Goal: Task Accomplishment & Management: Complete application form

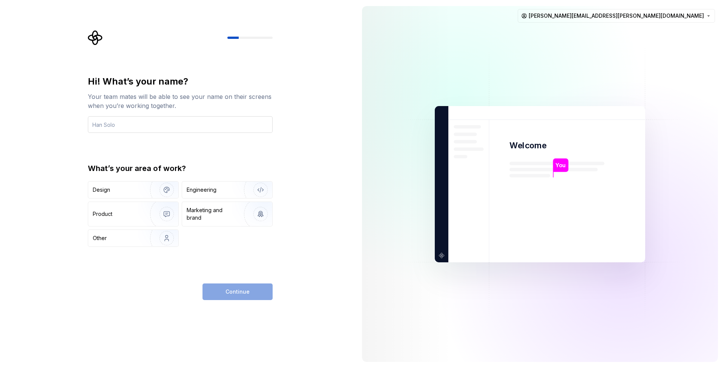
click at [141, 122] on input "text" at bounding box center [180, 124] width 185 height 17
type input "[PERSON_NAME] RC"
click at [135, 190] on div "Design" at bounding box center [117, 190] width 48 height 8
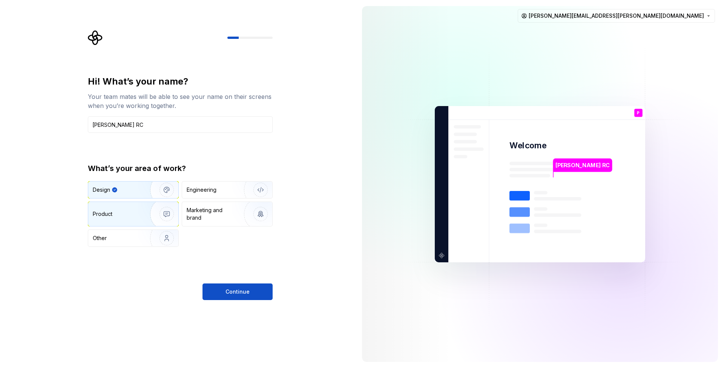
click at [135, 210] on div "Product" at bounding box center [133, 214] width 90 height 24
click at [138, 195] on img "button" at bounding box center [162, 189] width 48 height 51
click at [137, 208] on div "Product" at bounding box center [133, 214] width 90 height 24
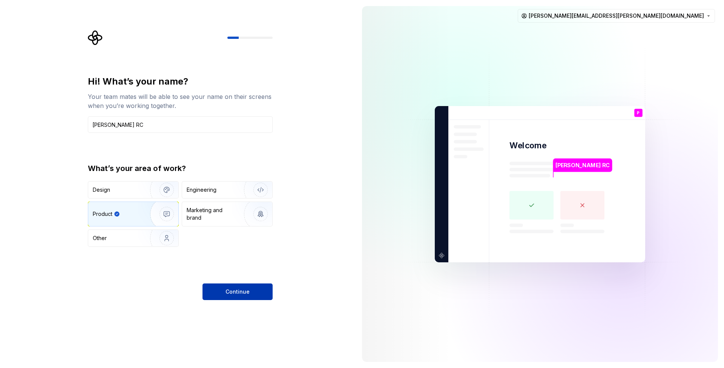
click at [235, 288] on button "Continue" at bounding box center [237, 291] width 70 height 17
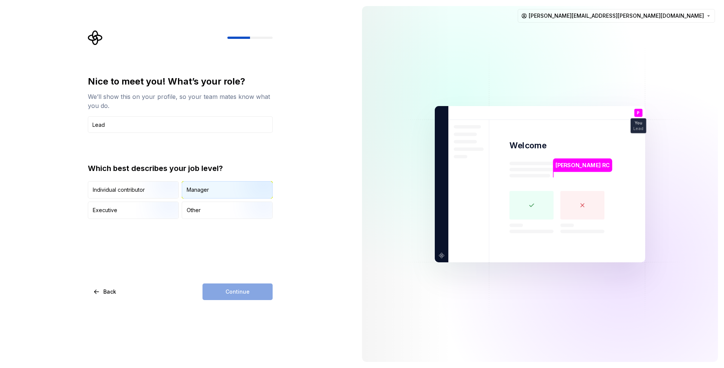
type input "Lead"
click at [203, 192] on div "Manager" at bounding box center [198, 190] width 22 height 8
click at [259, 297] on button "Continue" at bounding box center [237, 291] width 70 height 17
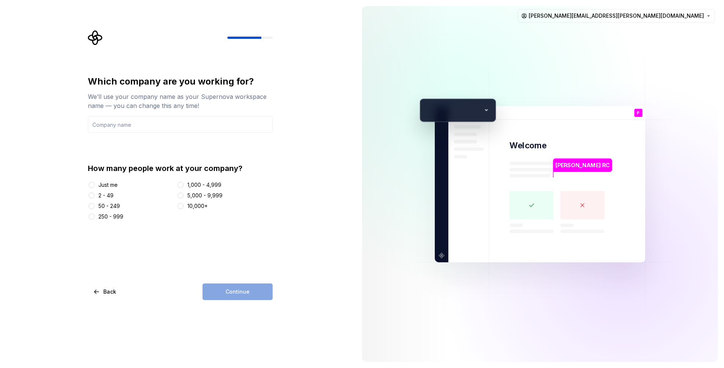
click at [195, 208] on div "10,000+" at bounding box center [197, 206] width 20 height 8
click at [184, 208] on button "10,000+" at bounding box center [181, 206] width 6 height 6
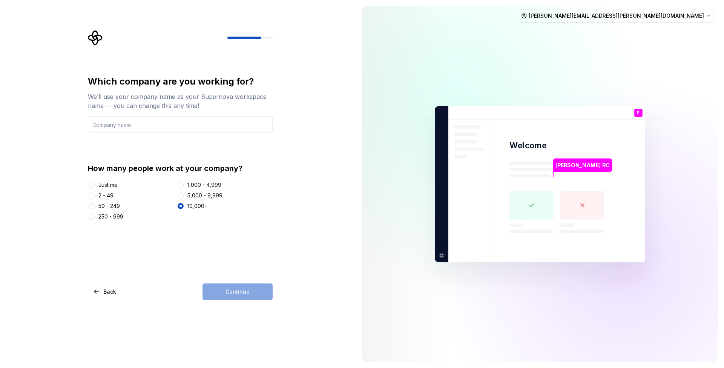
click at [193, 264] on div "Which company are you working for? We’ll use your company name as your Supernov…" at bounding box center [180, 187] width 185 height 224
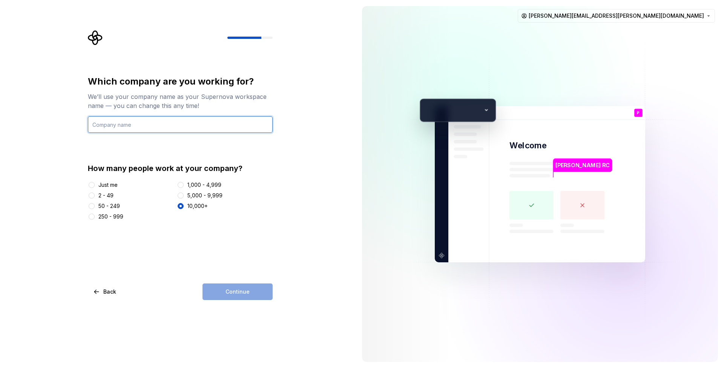
click at [144, 129] on input "text" at bounding box center [180, 124] width 185 height 17
type input "Accenture"
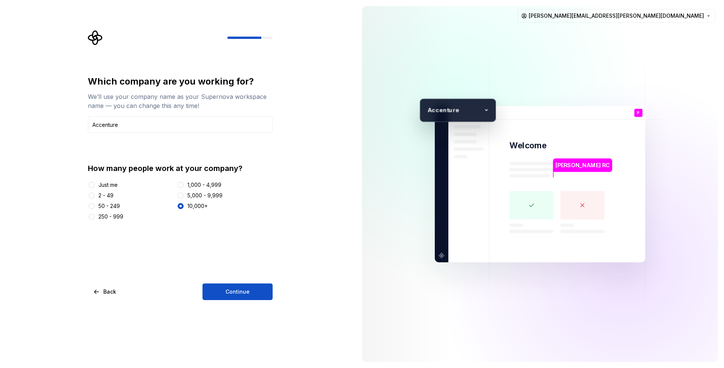
click at [317, 268] on div "Which company are you working for? We’ll use your company name as your Supernov…" at bounding box center [178, 184] width 356 height 368
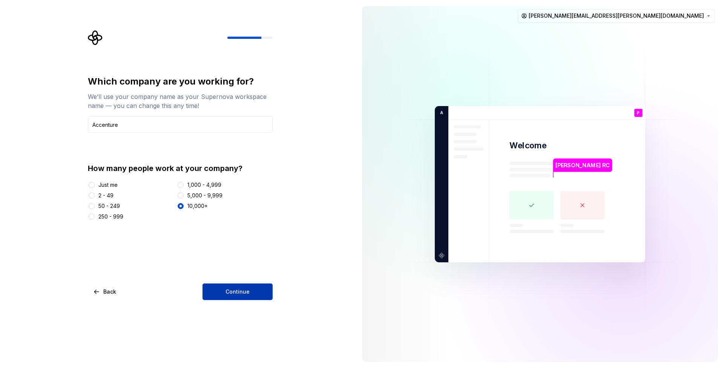
click at [257, 288] on button "Continue" at bounding box center [237, 291] width 70 height 17
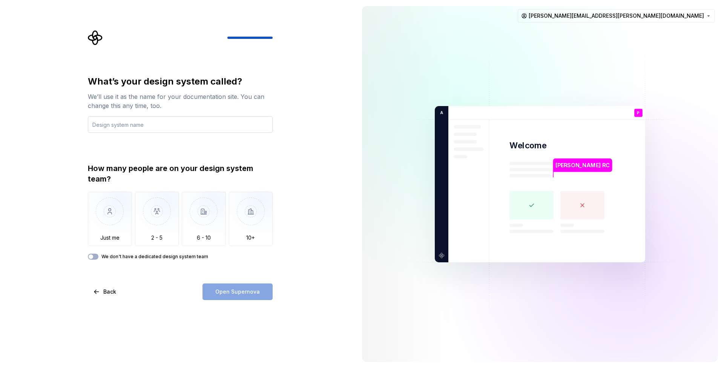
click at [133, 122] on input "text" at bounding box center [180, 124] width 185 height 17
type input "Rail"
click at [113, 222] on img "button" at bounding box center [110, 217] width 44 height 51
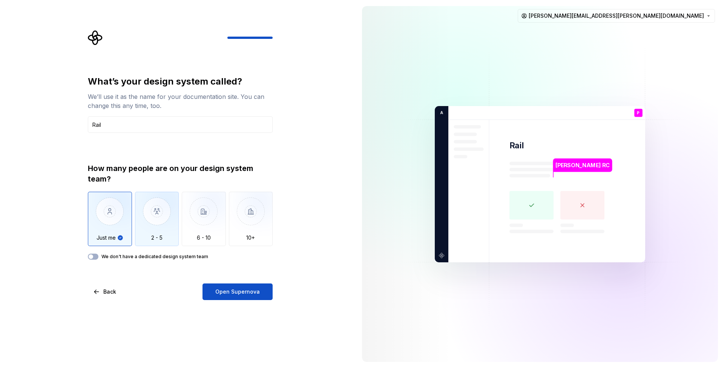
click at [173, 229] on img "button" at bounding box center [157, 217] width 44 height 51
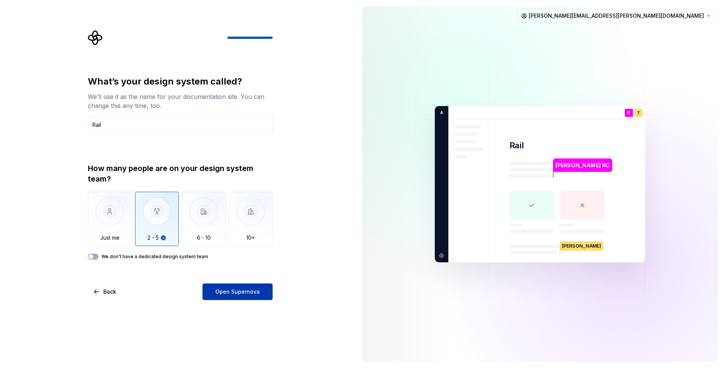
click at [238, 289] on span "Open Supernova" at bounding box center [237, 292] width 44 height 8
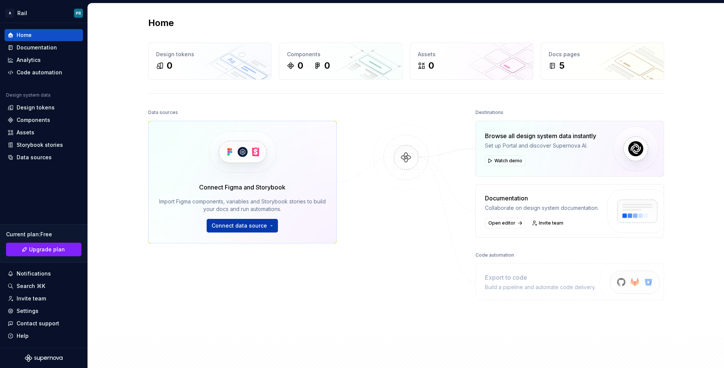
click at [247, 227] on span "Connect data source" at bounding box center [238, 226] width 55 height 8
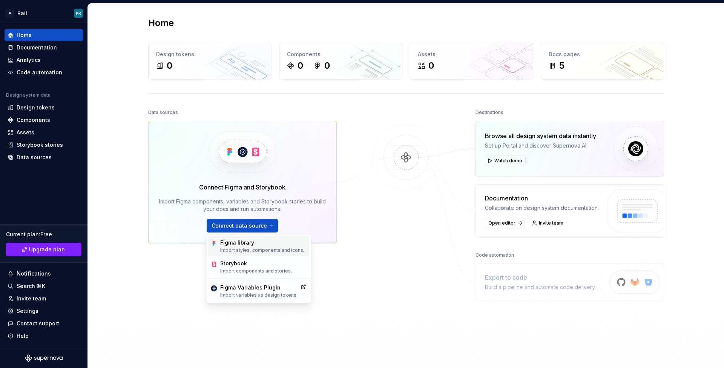
click at [286, 251] on p "Import styles, components and icons." at bounding box center [262, 250] width 84 height 6
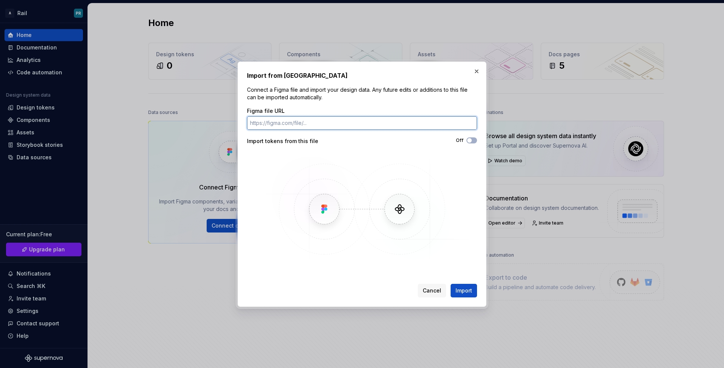
click at [280, 126] on input "Figma file URL" at bounding box center [362, 123] width 230 height 14
paste input "[URL][DOMAIN_NAME]"
type input "[URL][DOMAIN_NAME]"
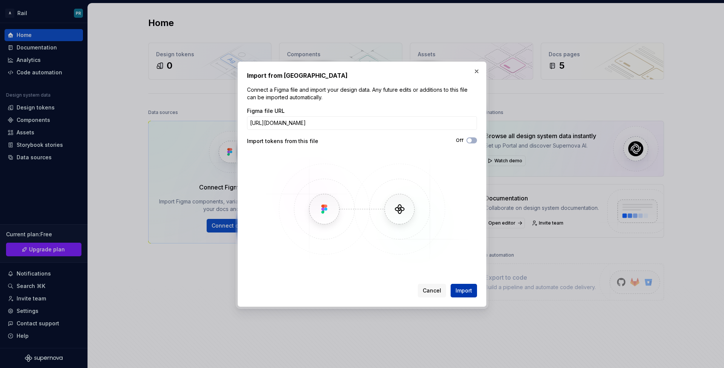
click at [458, 288] on span "Import" at bounding box center [463, 291] width 17 height 8
click at [474, 139] on button "Off" at bounding box center [471, 140] width 11 height 6
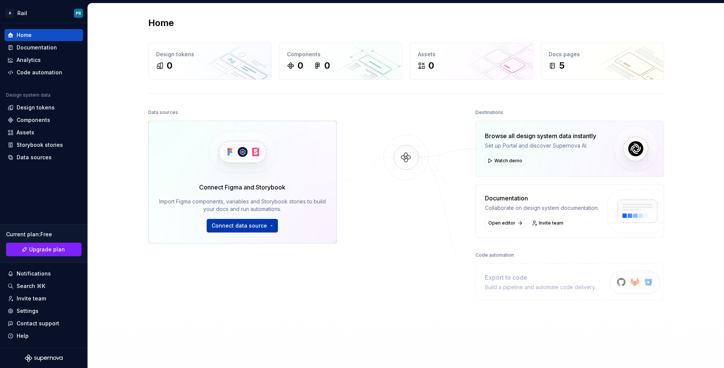
click at [250, 226] on span "Connect data source" at bounding box center [238, 226] width 55 height 8
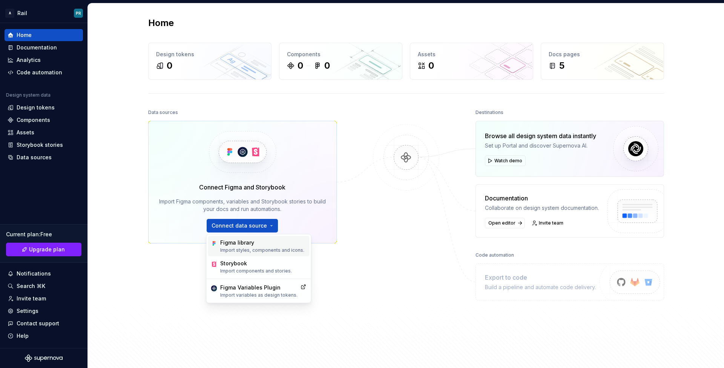
click at [242, 245] on div "Figma library" at bounding box center [262, 243] width 84 height 8
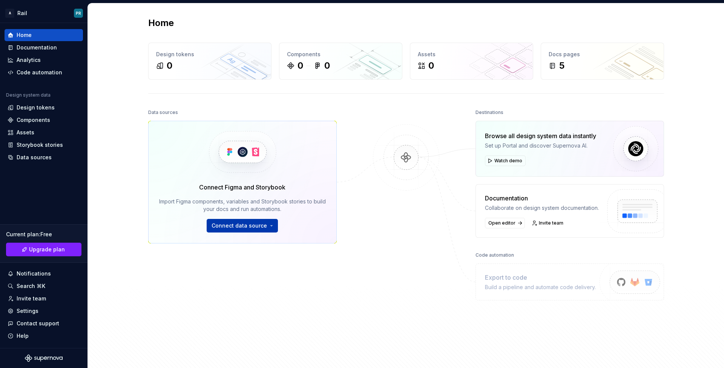
click at [231, 227] on span "Connect data source" at bounding box center [238, 226] width 55 height 8
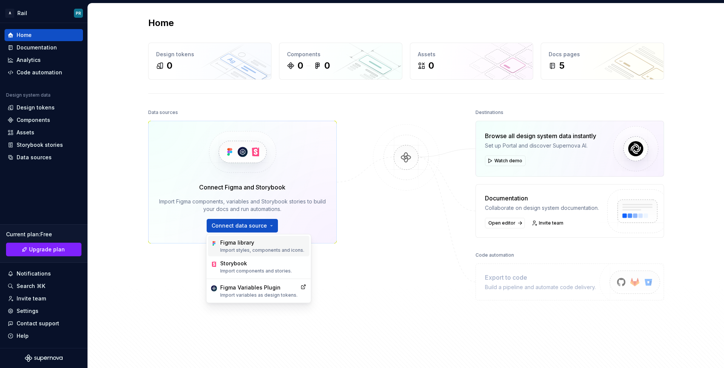
click at [271, 240] on div "Figma library" at bounding box center [262, 243] width 84 height 8
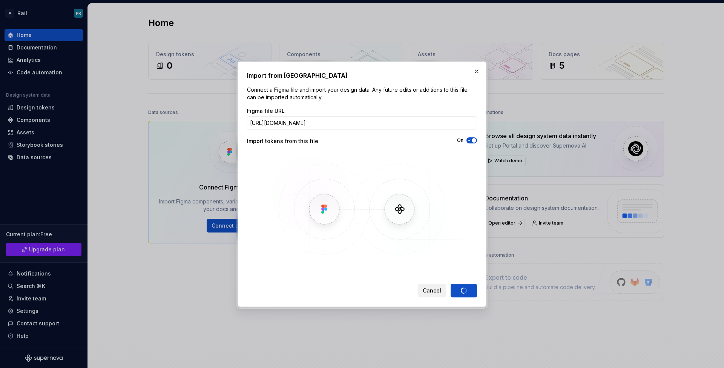
click at [439, 292] on span "Cancel" at bounding box center [432, 291] width 18 height 8
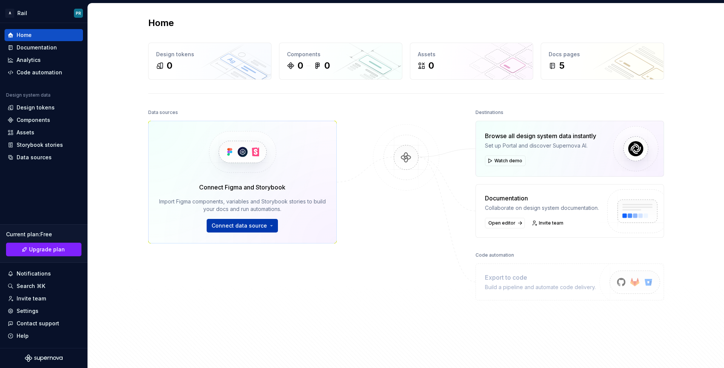
click at [240, 224] on span "Connect data source" at bounding box center [238, 226] width 55 height 8
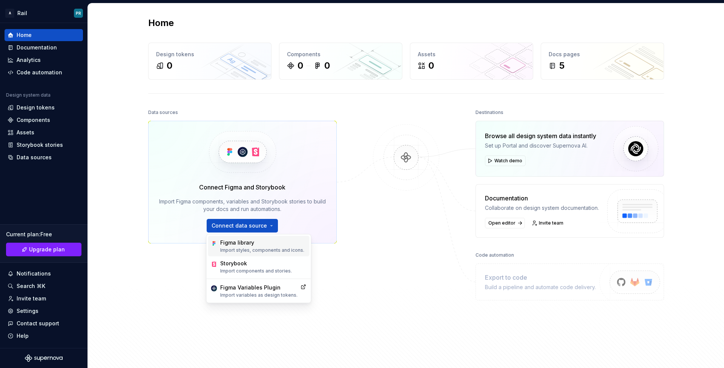
click at [265, 254] on div "Figma library Import styles, components and icons." at bounding box center [258, 246] width 101 height 20
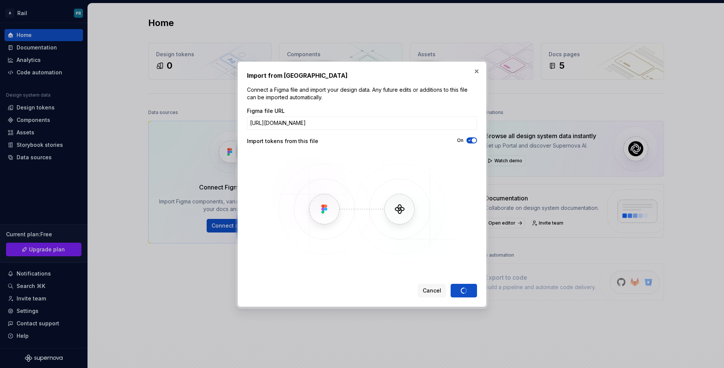
click at [461, 291] on div "Cancel Import" at bounding box center [447, 291] width 59 height 14
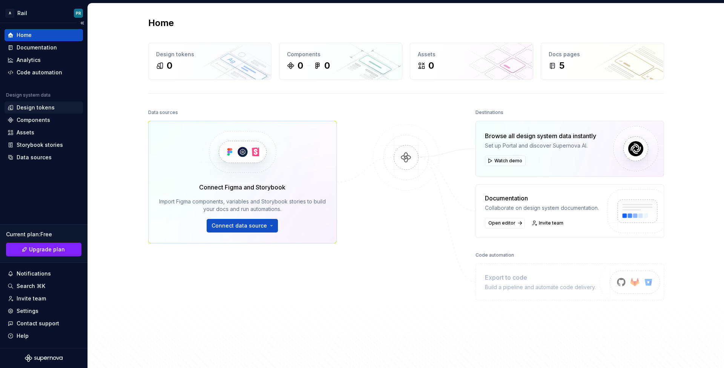
click at [28, 106] on div "Design tokens" at bounding box center [36, 108] width 38 height 8
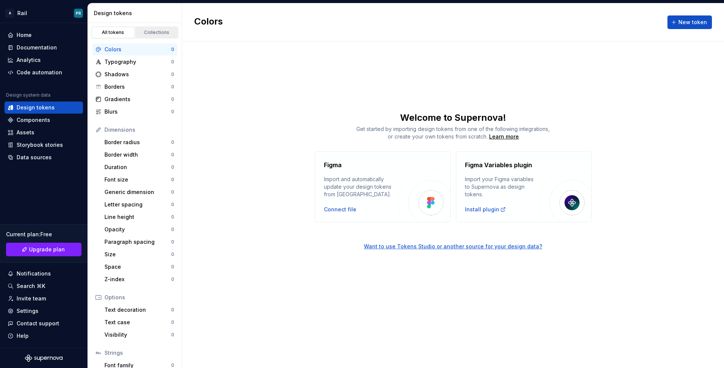
click at [147, 37] on link "Collections" at bounding box center [156, 32] width 43 height 11
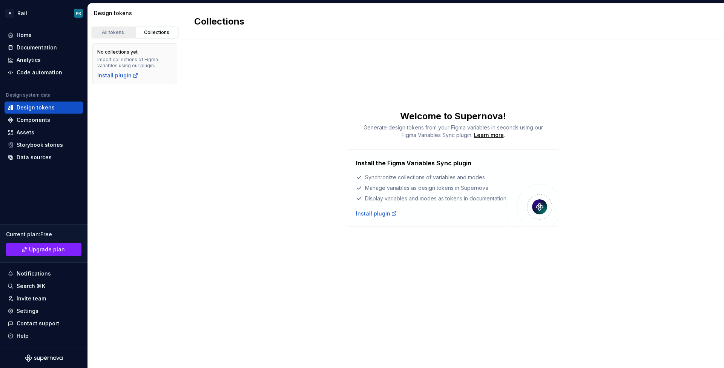
click at [110, 35] on link "All tokens" at bounding box center [113, 32] width 43 height 11
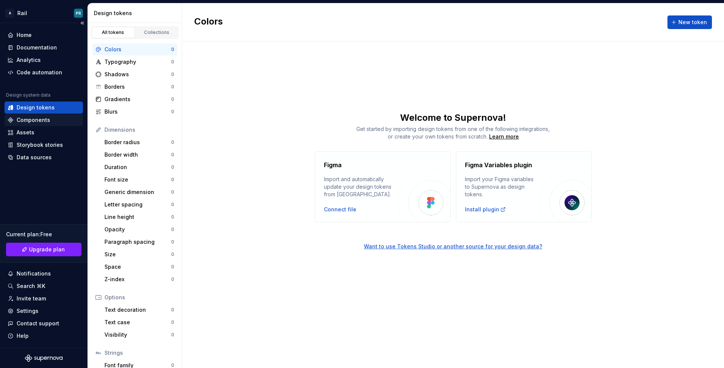
click at [31, 122] on div "Components" at bounding box center [34, 120] width 34 height 8
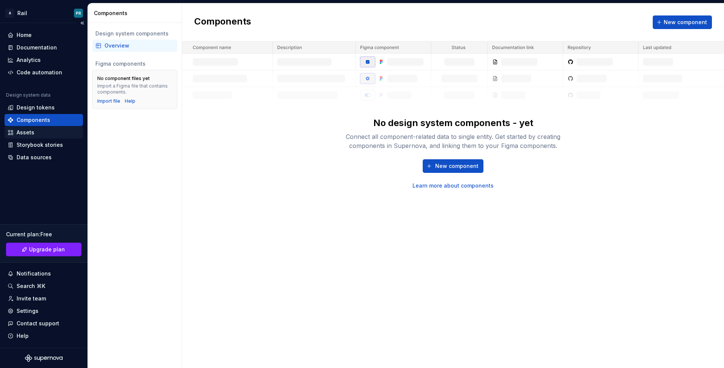
click at [36, 134] on div "Assets" at bounding box center [44, 133] width 72 height 8
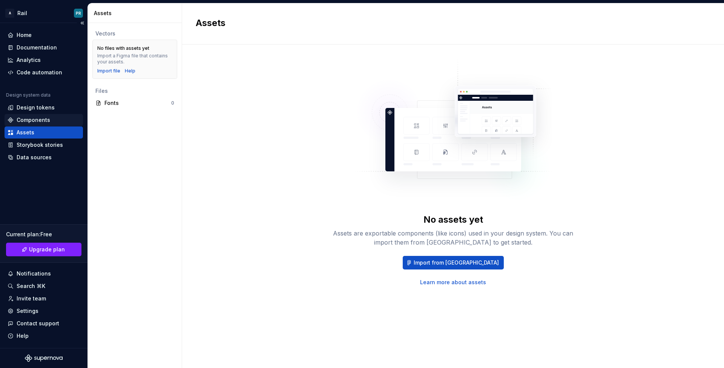
click at [34, 120] on div "Components" at bounding box center [34, 120] width 34 height 8
